Goal: Information Seeking & Learning: Learn about a topic

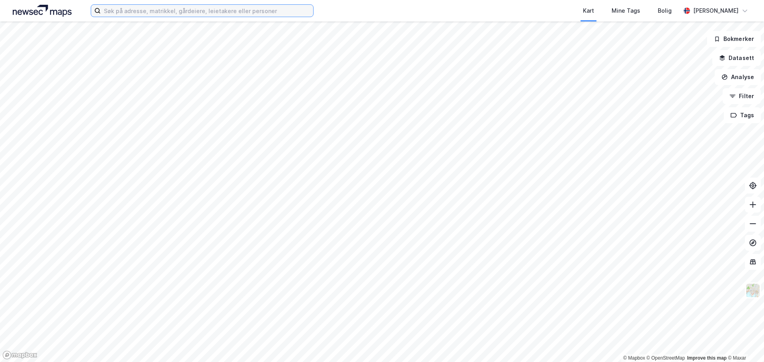
click at [160, 7] on input at bounding box center [207, 11] width 212 height 12
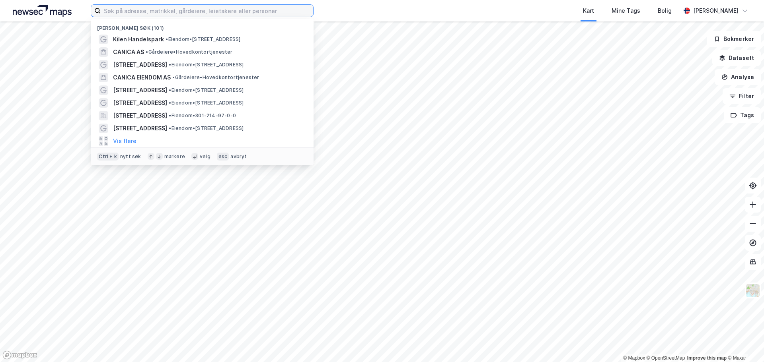
paste input "åsamyrane 320"
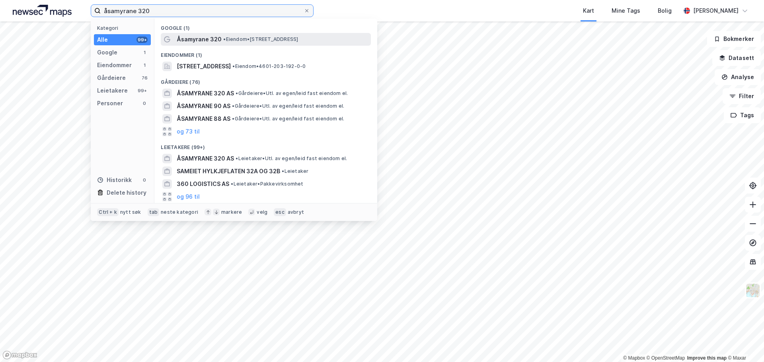
type input "åsamyrane 320"
click at [213, 35] on span "Åsamyrane 320" at bounding box center [199, 40] width 45 height 10
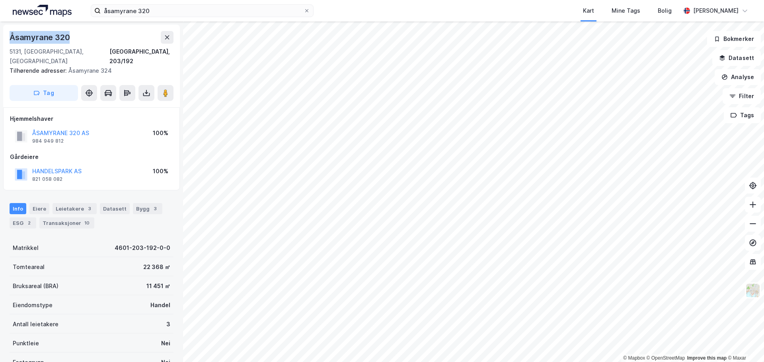
drag, startPoint x: 72, startPoint y: 38, endPoint x: 89, endPoint y: 66, distance: 32.7
click at [11, 38] on div "Åsamyrane 320" at bounding box center [92, 37] width 164 height 13
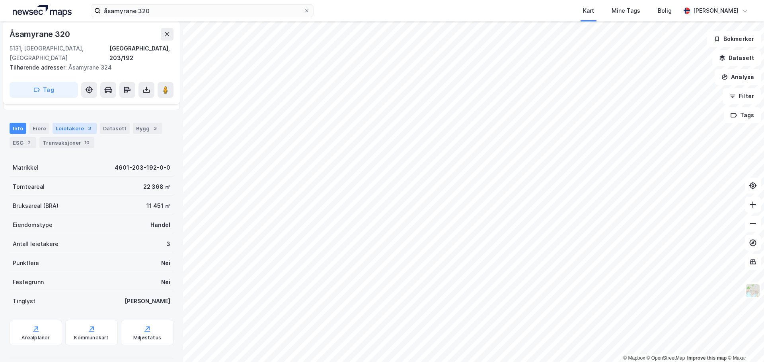
click at [62, 123] on div "Leietakere 3" at bounding box center [75, 128] width 44 height 11
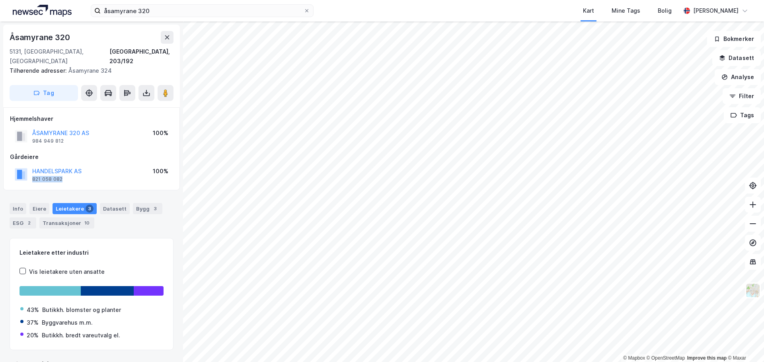
drag, startPoint x: 92, startPoint y: 161, endPoint x: 92, endPoint y: 169, distance: 8.4
click at [92, 169] on div "HANDELSPARK AS 821 058 082 100%" at bounding box center [91, 174] width 163 height 19
click at [415, 17] on div "Kart Mine Tags Bolig" at bounding box center [516, 10] width 329 height 21
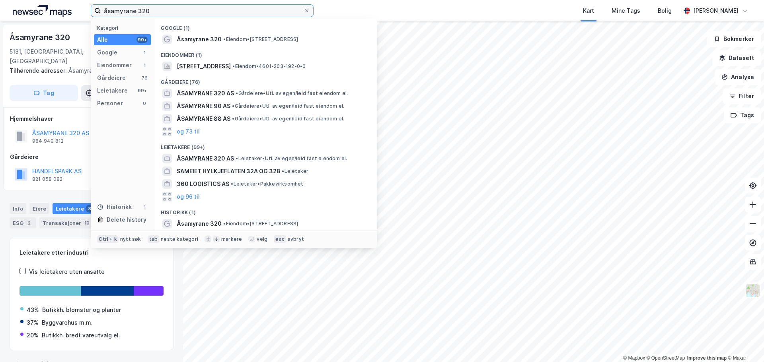
click at [245, 6] on input "åsamyrane 320" at bounding box center [202, 11] width 203 height 12
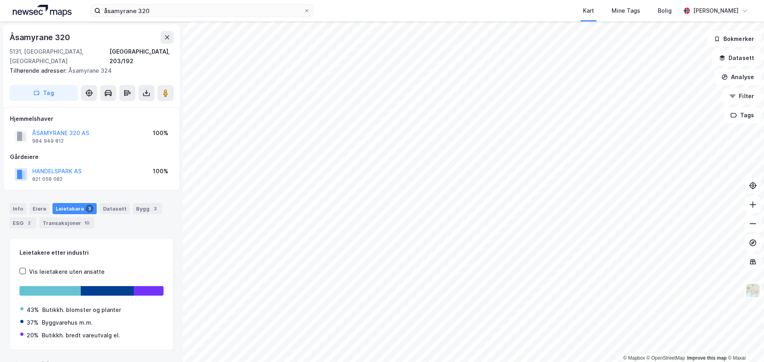
click at [336, 3] on div "åsamyrane 320 Kart Mine Tags Bolig [PERSON_NAME]" at bounding box center [382, 10] width 764 height 21
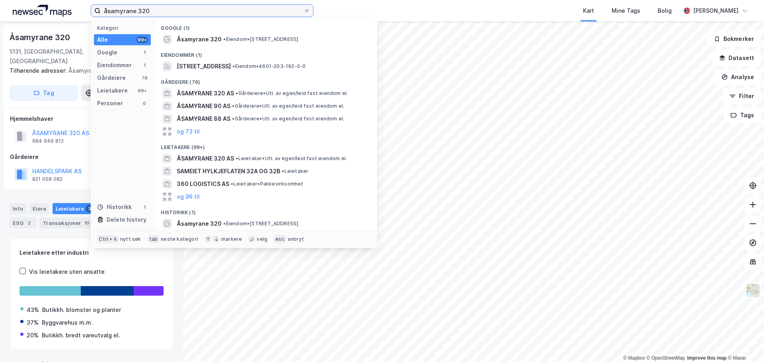
click at [232, 6] on input "åsamyrane 320" at bounding box center [202, 11] width 203 height 12
click at [339, 9] on div "åsamyrane 320 Kategori Alle 99+ Google 1 Eiendommer 1 Gårdeiere 76 Leietakere 9…" at bounding box center [382, 10] width 764 height 21
click at [219, 8] on input "åsamyrane 320" at bounding box center [202, 11] width 203 height 12
click at [336, 4] on div "åsamyrane 320 Kategori Alle 99+ Google 1 Eiendommer 1 Gårdeiere 76 Leietakere 9…" at bounding box center [382, 10] width 764 height 21
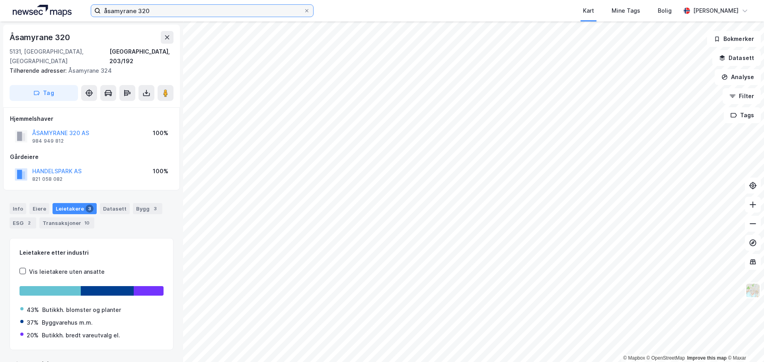
click at [249, 10] on input "åsamyrane 320" at bounding box center [202, 11] width 203 height 12
click at [353, 10] on div "Kart Mine Tags Bolig" at bounding box center [516, 10] width 329 height 21
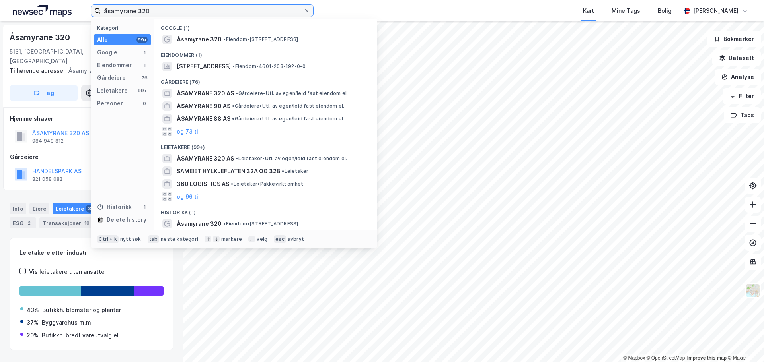
click at [232, 14] on input "åsamyrane 320" at bounding box center [202, 11] width 203 height 12
click at [368, 14] on div "Kart Mine Tags Bolig" at bounding box center [516, 10] width 329 height 21
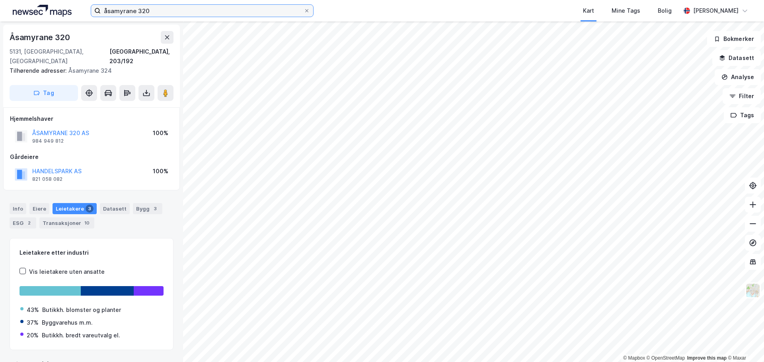
click at [240, 13] on input "åsamyrane 320" at bounding box center [202, 11] width 203 height 12
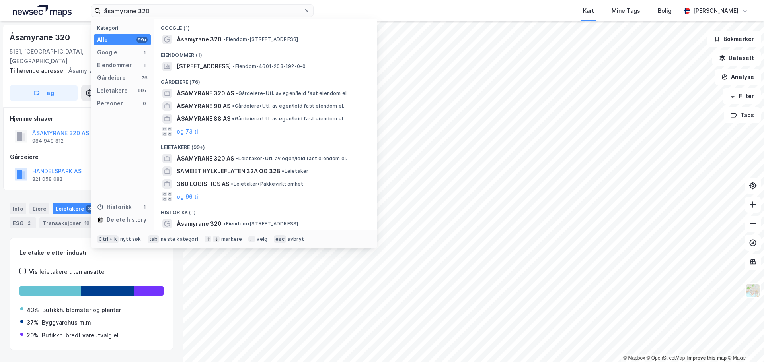
click at [350, 11] on div "åsamyrane 320 Kategori Alle 99+ Google 1 Eiendommer 1 Gårdeiere 76 Leietakere 9…" at bounding box center [382, 10] width 764 height 21
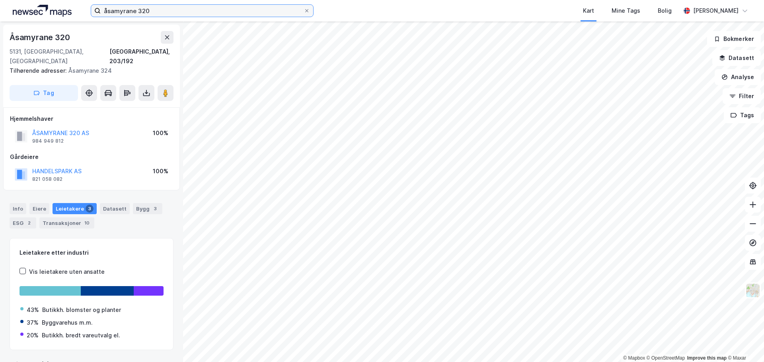
click at [265, 10] on input "åsamyrane 320" at bounding box center [202, 11] width 203 height 12
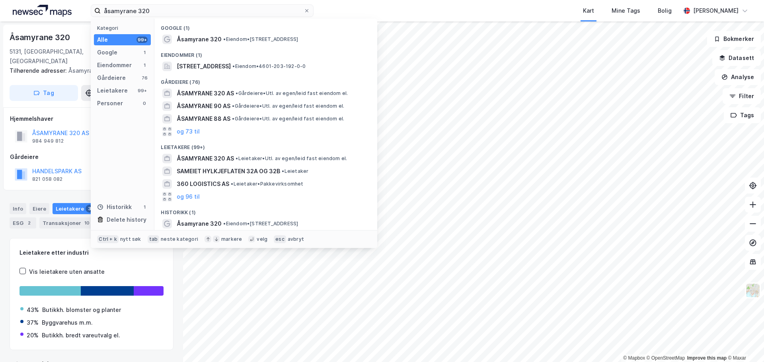
click at [352, 12] on div "Kart Mine Tags Bolig" at bounding box center [516, 10] width 329 height 21
click at [262, 9] on input "åsamyrane 320" at bounding box center [202, 11] width 203 height 12
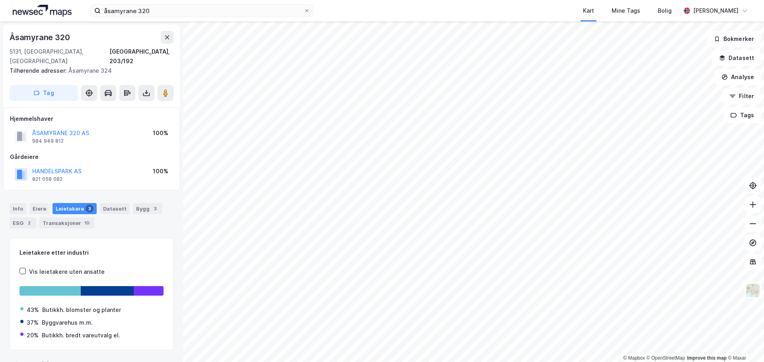
click at [341, 10] on div "åsamyrane 320 Kart Mine Tags Bolig [PERSON_NAME]" at bounding box center [382, 10] width 764 height 21
drag, startPoint x: 95, startPoint y: 160, endPoint x: 33, endPoint y: 161, distance: 62.9
click at [33, 165] on div "HANDELSPARK AS 821 058 082 100%" at bounding box center [91, 174] width 163 height 19
copy button "HANDELSPARK AS"
click at [17, 203] on div "Info" at bounding box center [18, 208] width 17 height 11
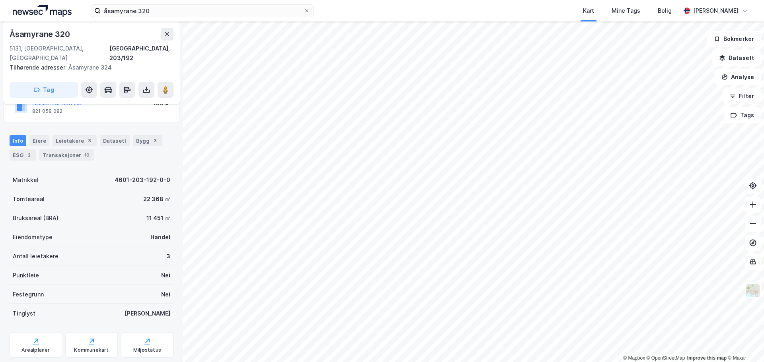
scroll to position [80, 0]
